Goal: Entertainment & Leisure: Consume media (video, audio)

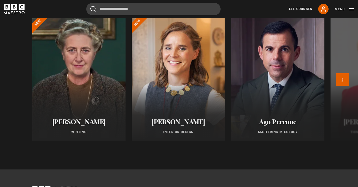
scroll to position [498, 0]
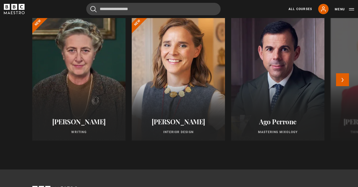
click at [180, 107] on div at bounding box center [178, 79] width 103 height 136
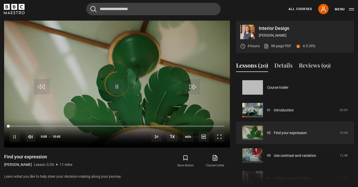
scroll to position [23, 0]
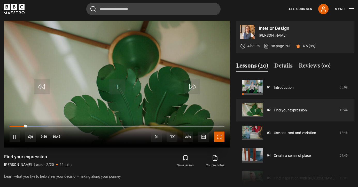
click at [221, 138] on span "Video Player" at bounding box center [219, 137] width 10 height 10
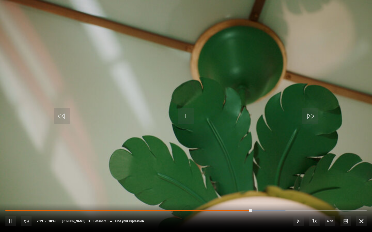
click at [213, 178] on video "Video Player" at bounding box center [186, 116] width 372 height 232
click at [358, 187] on span "Video Player" at bounding box center [361, 221] width 10 height 10
